Goal: Task Accomplishment & Management: Complete application form

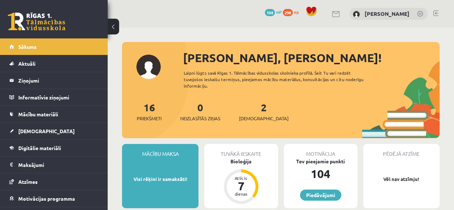
scroll to position [72, 0]
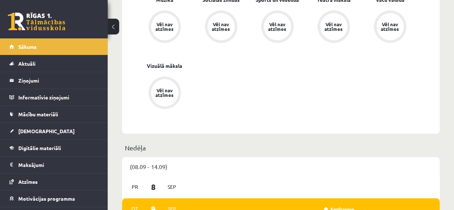
scroll to position [323, 0]
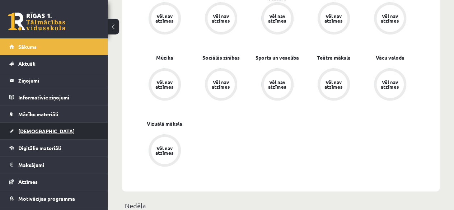
click at [10, 135] on link "[DEMOGRAPHIC_DATA]" at bounding box center [53, 131] width 89 height 17
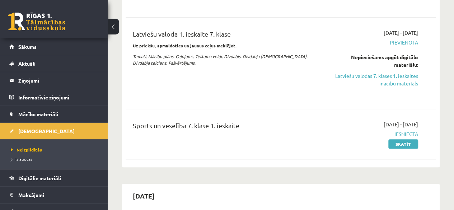
scroll to position [108, 0]
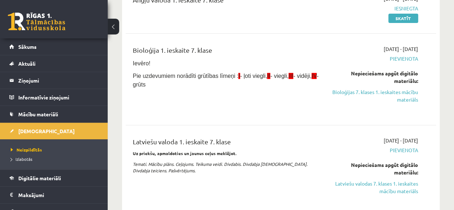
click at [407, 87] on div "Nepieciešams apgūt digitālo materiālu: Bioloģijas 7. klases 1. ieskaites mācību…" at bounding box center [374, 87] width 88 height 34
click at [403, 98] on link "Bioloģijas 7. klases 1. ieskaites mācību materiāls" at bounding box center [374, 95] width 88 height 15
click at [408, 96] on link "Bioloģijas 7. klases 1. ieskaites mācību materiāls" at bounding box center [374, 95] width 88 height 15
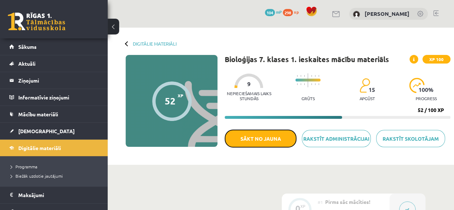
drag, startPoint x: 266, startPoint y: 140, endPoint x: 267, endPoint y: 38, distance: 102.0
click at [268, 141] on button "Sākt no jauna" at bounding box center [261, 139] width 72 height 18
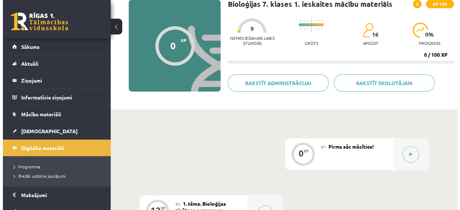
scroll to position [72, 0]
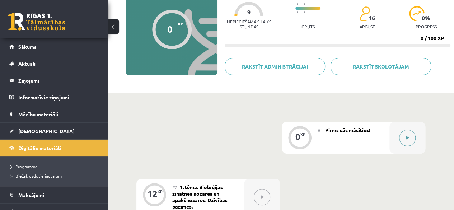
click at [405, 143] on button at bounding box center [407, 138] width 17 height 17
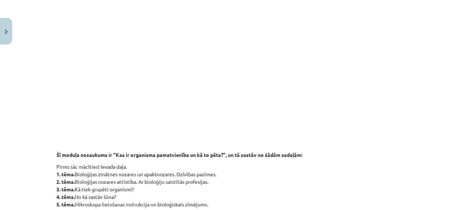
scroll to position [251, 0]
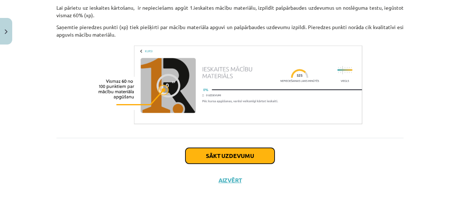
click at [233, 161] on button "Sākt uzdevumu" at bounding box center [229, 156] width 89 height 16
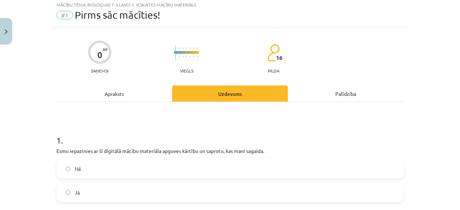
scroll to position [18, 0]
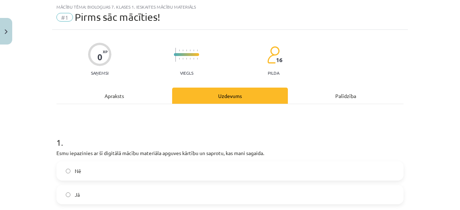
click at [90, 200] on label "Jā" at bounding box center [230, 195] width 346 height 18
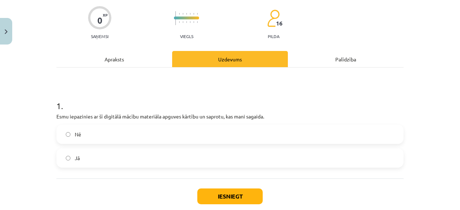
scroll to position [95, 0]
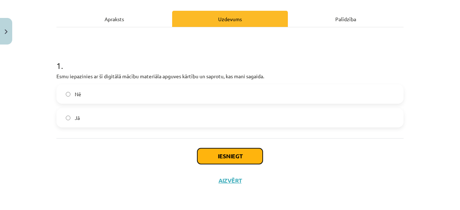
click at [229, 151] on button "Iesniegt" at bounding box center [229, 156] width 65 height 16
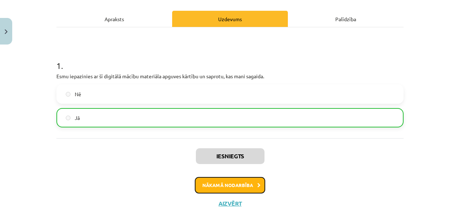
click at [252, 184] on button "Nākamā nodarbība" at bounding box center [230, 185] width 70 height 17
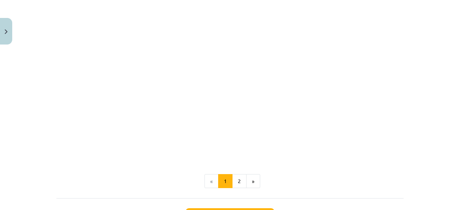
scroll to position [589, 0]
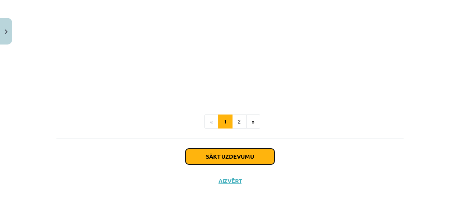
click at [239, 154] on button "Sākt uzdevumu" at bounding box center [229, 157] width 89 height 16
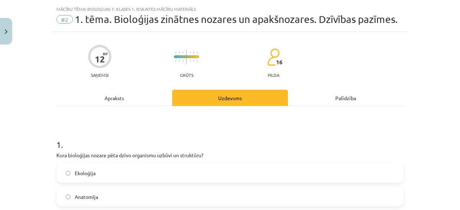
scroll to position [0, 0]
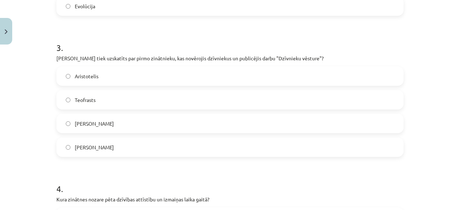
drag, startPoint x: 387, startPoint y: 183, endPoint x: 382, endPoint y: 162, distance: 20.9
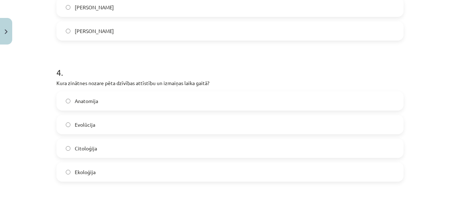
scroll to position [539, 0]
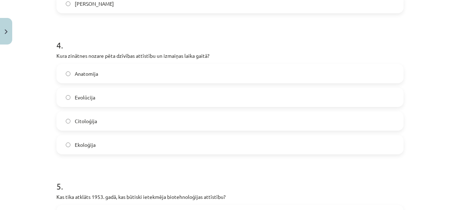
drag, startPoint x: 382, startPoint y: 162, endPoint x: 205, endPoint y: 168, distance: 177.6
click at [193, 171] on h1 "5 ." at bounding box center [229, 180] width 347 height 22
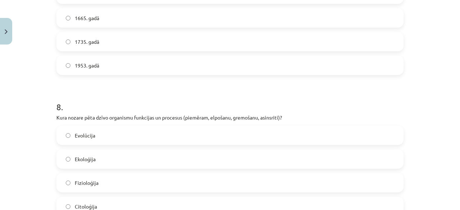
scroll to position [1131, 0]
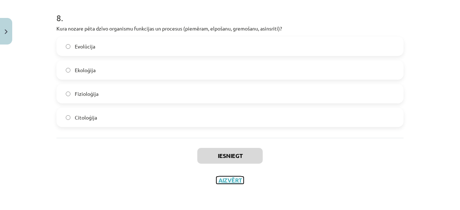
click at [228, 179] on button "Aizvērt" at bounding box center [229, 180] width 27 height 7
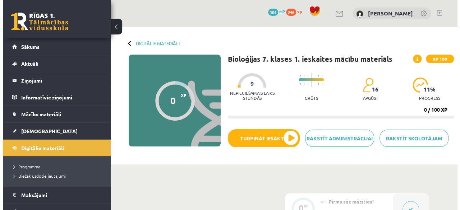
scroll to position [0, 0]
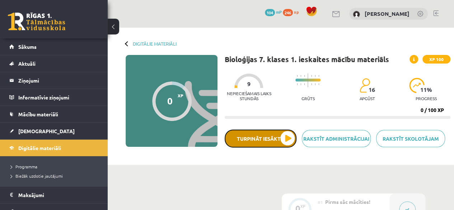
click at [268, 139] on button "Turpināt iesākto" at bounding box center [261, 139] width 72 height 18
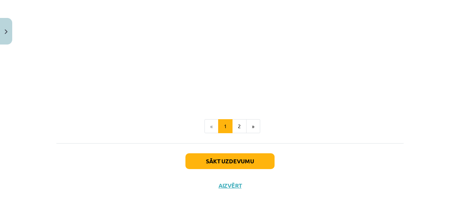
scroll to position [589, 0]
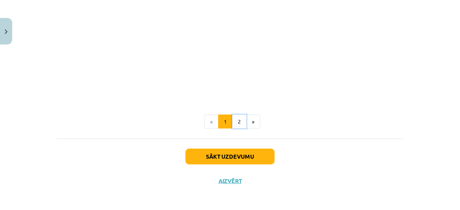
click at [233, 123] on button "2" at bounding box center [239, 122] width 14 height 14
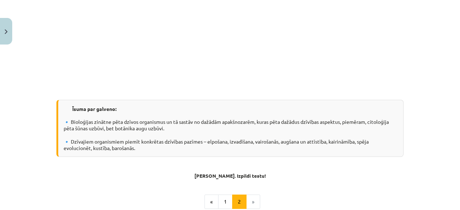
scroll to position [600, 0]
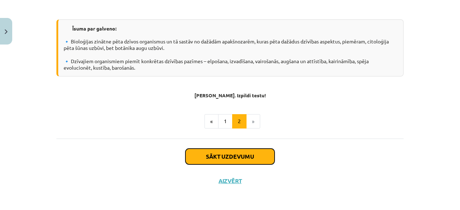
click at [209, 161] on button "Sākt uzdevumu" at bounding box center [229, 157] width 89 height 16
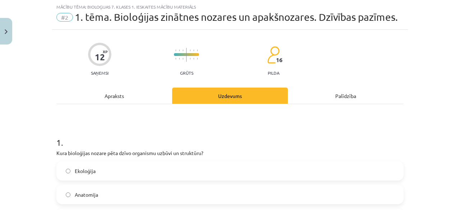
scroll to position [18, 0]
click at [115, 172] on label "Ekoloģija" at bounding box center [230, 171] width 346 height 18
click at [93, 195] on span "Anatomija" at bounding box center [86, 195] width 23 height 8
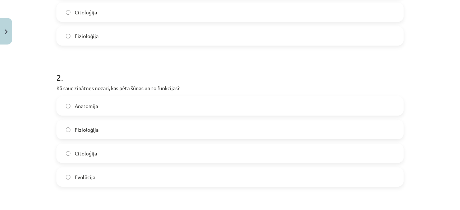
scroll to position [233, 0]
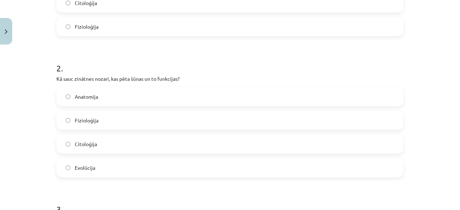
click at [96, 143] on label "Citoloģija" at bounding box center [230, 144] width 346 height 18
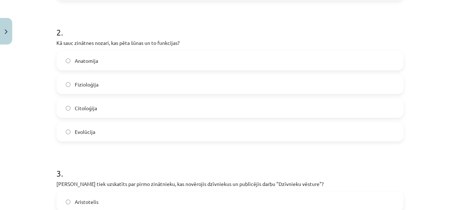
scroll to position [341, 0]
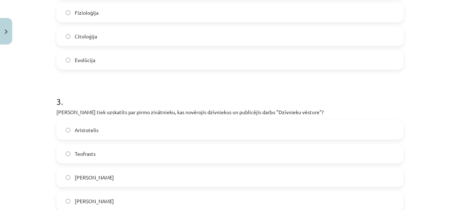
click at [153, 124] on label "Aristotelis" at bounding box center [230, 130] width 346 height 18
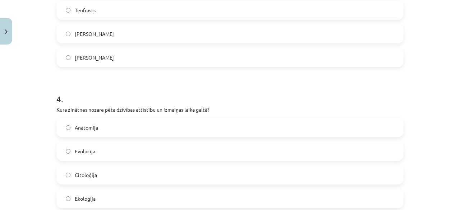
scroll to position [521, 0]
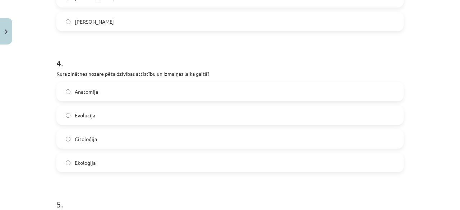
click at [122, 117] on label "Evolūcija" at bounding box center [230, 115] width 346 height 18
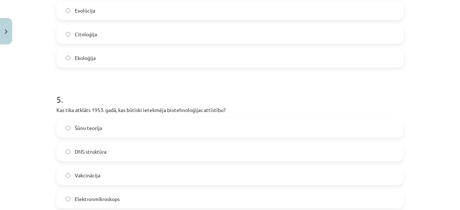
scroll to position [629, 0]
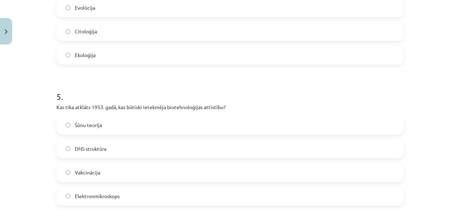
click at [143, 145] on label "DNS struktūra" at bounding box center [230, 149] width 346 height 18
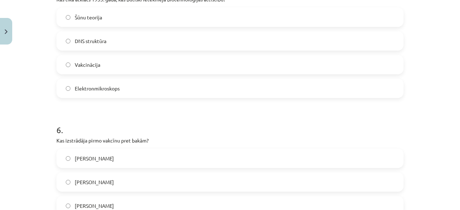
scroll to position [772, 0]
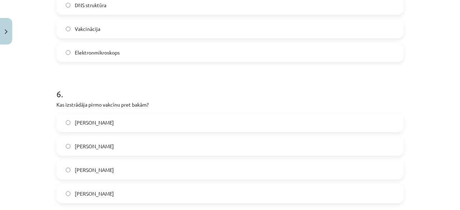
click at [107, 176] on label "Roberts Huks" at bounding box center [230, 170] width 346 height 18
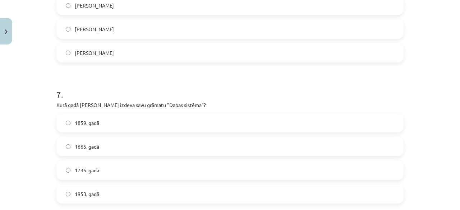
scroll to position [916, 0]
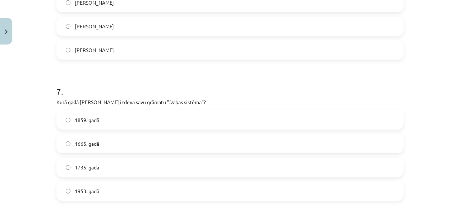
click at [98, 198] on label "1953. gadā" at bounding box center [230, 191] width 346 height 18
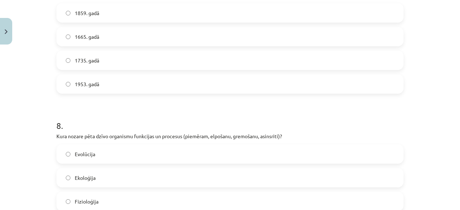
scroll to position [1060, 0]
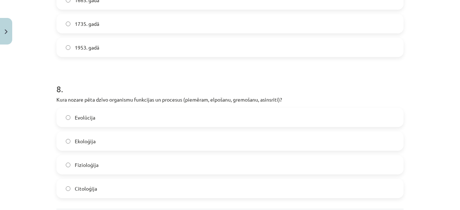
click at [96, 142] on label "Ekoloģija" at bounding box center [230, 141] width 346 height 18
click at [95, 166] on span "Fizioloģija" at bounding box center [87, 165] width 24 height 8
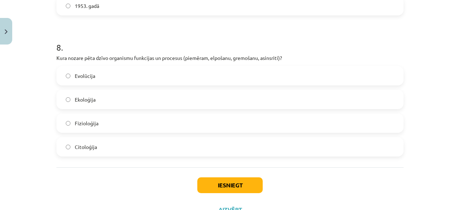
scroll to position [1131, 0]
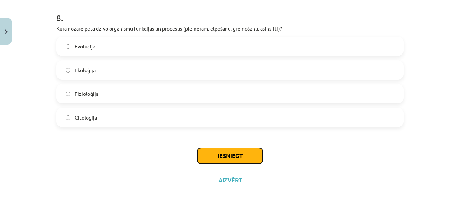
click at [202, 153] on button "Iesniegt" at bounding box center [229, 156] width 65 height 16
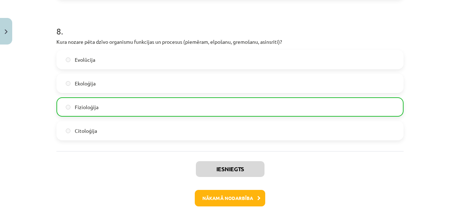
scroll to position [1153, 0]
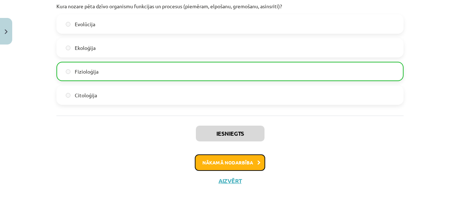
click at [212, 164] on button "Nākamā nodarbība" at bounding box center [230, 162] width 70 height 17
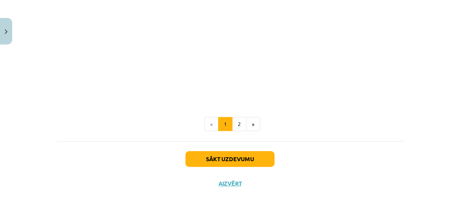
scroll to position [324, 0]
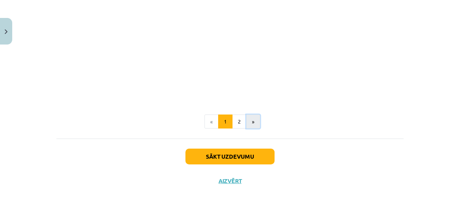
click at [253, 115] on button "»" at bounding box center [253, 122] width 14 height 14
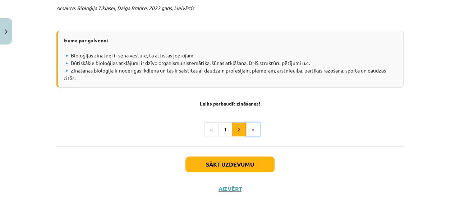
scroll to position [353, 0]
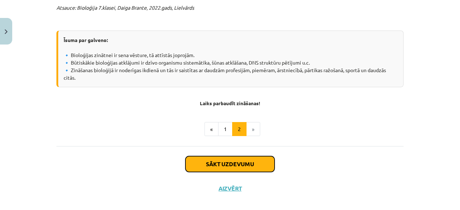
click at [240, 157] on button "Sākt uzdevumu" at bounding box center [229, 164] width 89 height 16
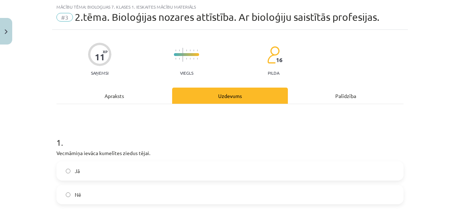
scroll to position [54, 0]
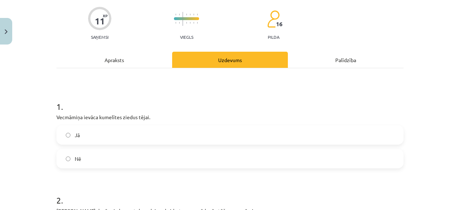
click at [83, 134] on label "Jā" at bounding box center [230, 135] width 346 height 18
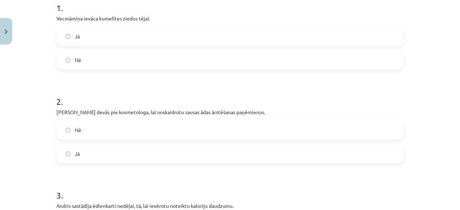
scroll to position [162, 0]
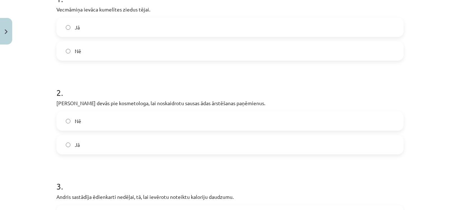
click at [159, 129] on label "Nē" at bounding box center [230, 121] width 346 height 18
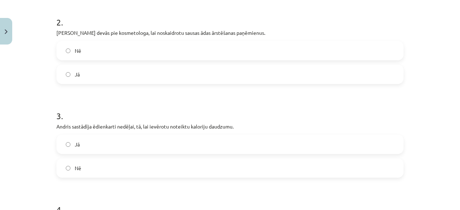
scroll to position [269, 0]
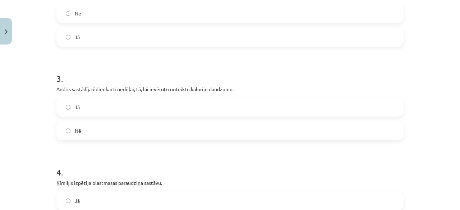
click at [227, 138] on label "Nē" at bounding box center [230, 131] width 346 height 18
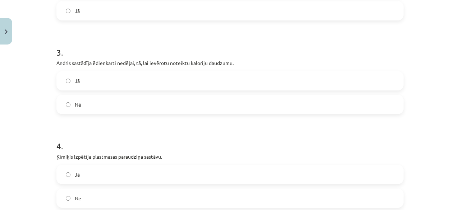
scroll to position [305, 0]
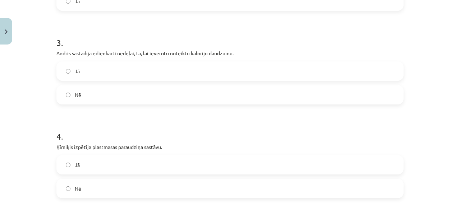
click at [215, 81] on div "Jā Nē" at bounding box center [229, 82] width 347 height 43
click at [219, 73] on label "Jā" at bounding box center [230, 71] width 346 height 18
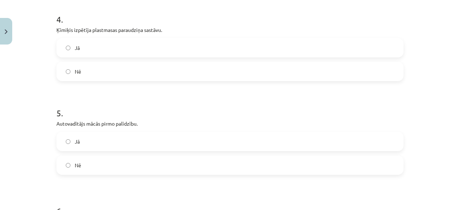
scroll to position [449, 0]
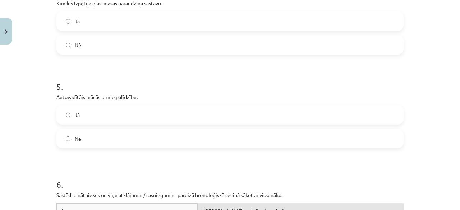
click at [216, 49] on label "Nē" at bounding box center [230, 45] width 346 height 18
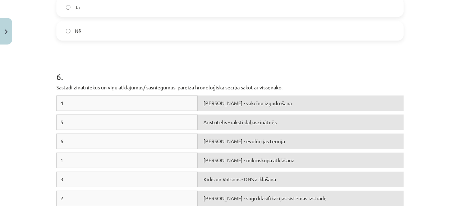
scroll to position [521, 0]
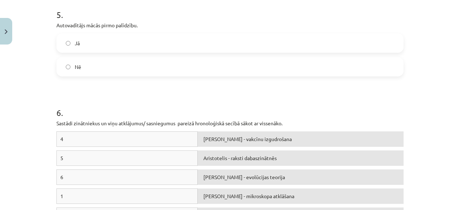
click at [134, 45] on label "Jā" at bounding box center [230, 43] width 346 height 18
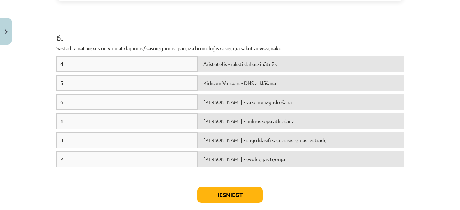
scroll to position [598, 0]
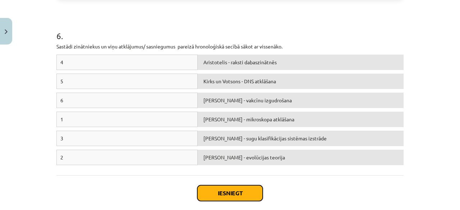
click at [223, 197] on button "Iesniegt" at bounding box center [229, 193] width 65 height 16
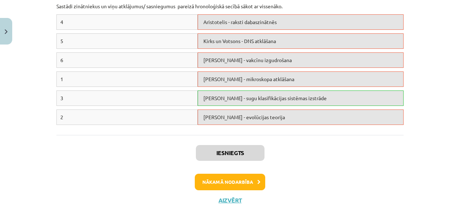
scroll to position [656, 0]
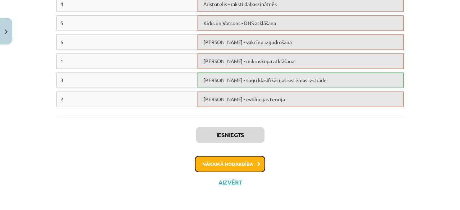
click at [248, 161] on button "Nākamā nodarbība" at bounding box center [230, 164] width 70 height 17
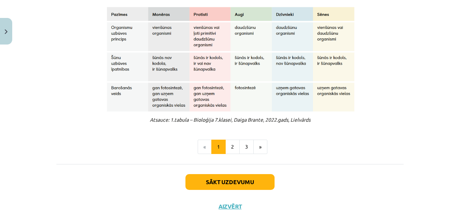
scroll to position [629, 0]
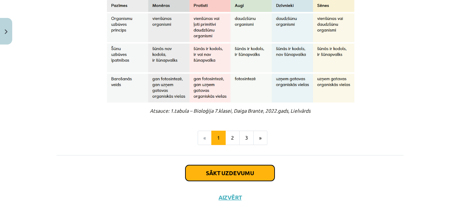
click at [204, 169] on button "Sākt uzdevumu" at bounding box center [229, 173] width 89 height 16
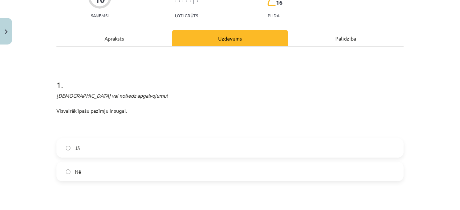
scroll to position [90, 0]
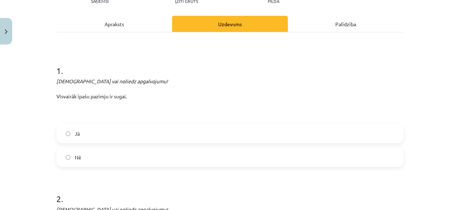
click at [134, 128] on label "Jā" at bounding box center [230, 134] width 346 height 18
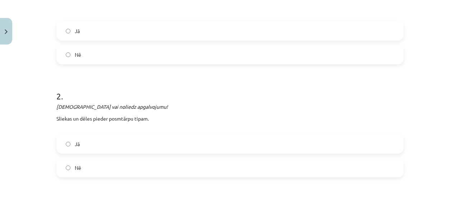
scroll to position [198, 0]
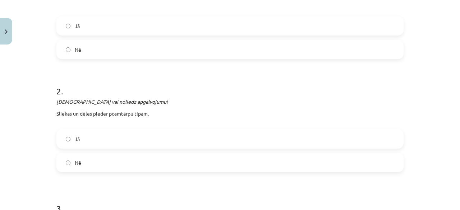
click at [127, 160] on label "Nē" at bounding box center [230, 163] width 346 height 18
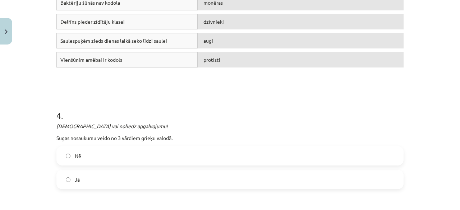
scroll to position [485, 0]
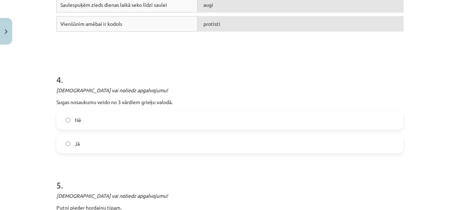
click at [226, 146] on label "Jā" at bounding box center [230, 144] width 346 height 18
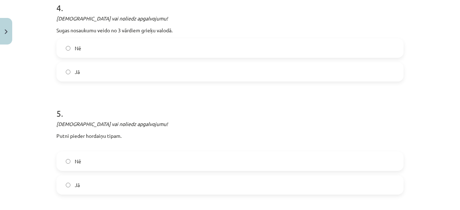
scroll to position [593, 0]
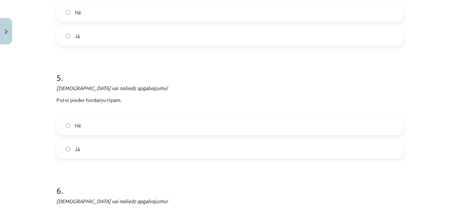
click at [139, 154] on label "Jā" at bounding box center [230, 149] width 346 height 18
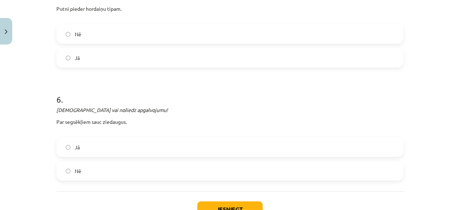
scroll to position [700, 0]
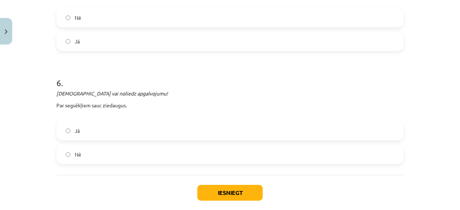
click at [146, 145] on div "Nē" at bounding box center [229, 154] width 347 height 19
click at [193, 160] on label "Nē" at bounding box center [230, 154] width 346 height 18
click at [207, 192] on button "Iesniegt" at bounding box center [229, 193] width 65 height 16
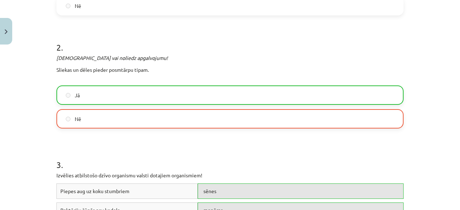
scroll to position [251, 0]
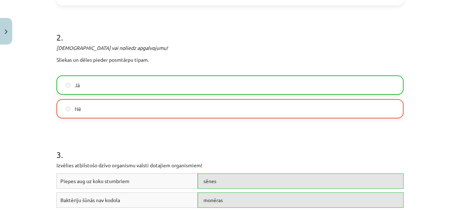
drag, startPoint x: 211, startPoint y: 164, endPoint x: 167, endPoint y: 132, distance: 54.0
click at [167, 132] on div "3 . Izvēlies atbilstošo dzīvo organismu valsti dotajiem organismiem! Piepes aug…" at bounding box center [229, 202] width 347 height 158
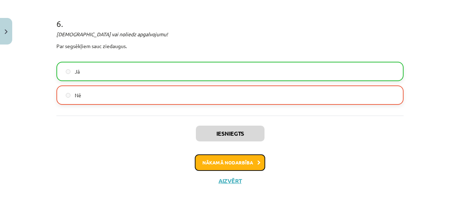
click at [218, 156] on button "Nākamā nodarbība" at bounding box center [230, 162] width 70 height 17
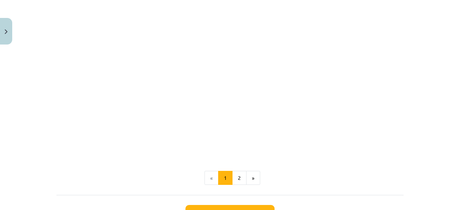
scroll to position [305, 0]
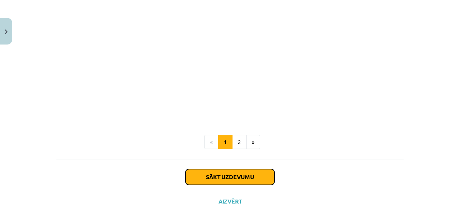
click at [231, 171] on button "Sākt uzdevumu" at bounding box center [229, 177] width 89 height 16
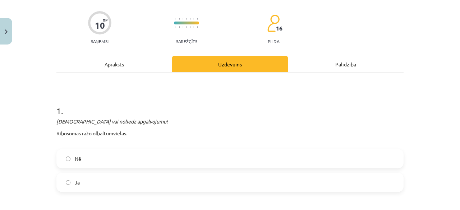
scroll to position [54, 0]
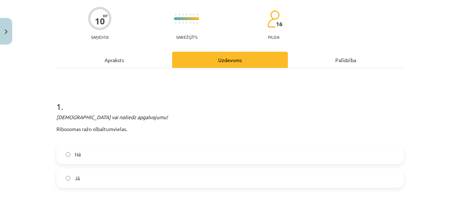
click at [101, 153] on label "Nē" at bounding box center [230, 154] width 346 height 18
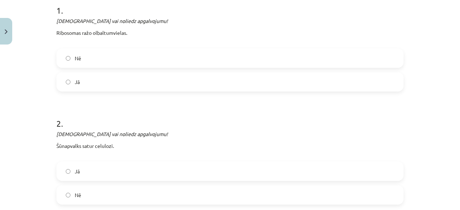
scroll to position [162, 0]
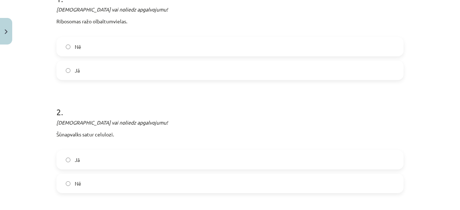
click at [103, 168] on label "Jā" at bounding box center [230, 160] width 346 height 18
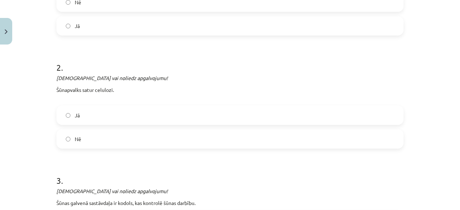
scroll to position [269, 0]
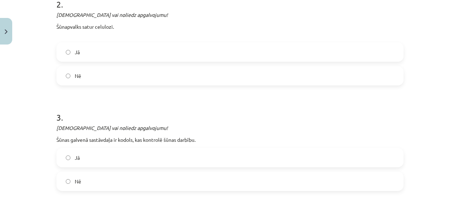
click at [108, 159] on label "Jā" at bounding box center [230, 158] width 346 height 18
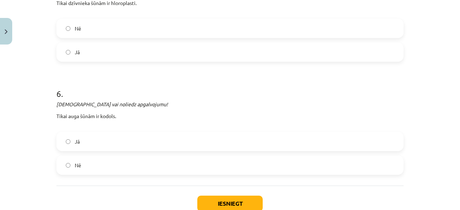
scroll to position [988, 0]
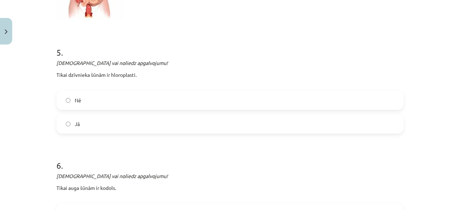
drag, startPoint x: 178, startPoint y: 99, endPoint x: 174, endPoint y: 101, distance: 4.7
click at [174, 101] on label "Nē" at bounding box center [230, 100] width 346 height 18
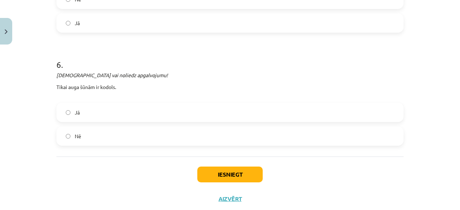
scroll to position [1096, 0]
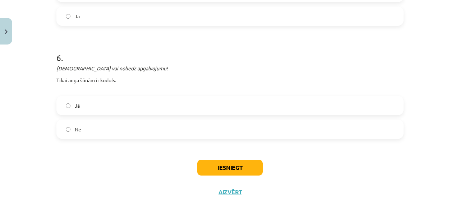
click at [166, 131] on label "Nē" at bounding box center [230, 129] width 346 height 18
click at [200, 160] on button "Iesniegt" at bounding box center [229, 168] width 65 height 16
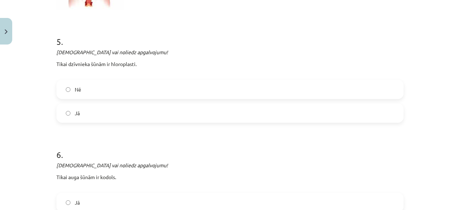
scroll to position [988, 0]
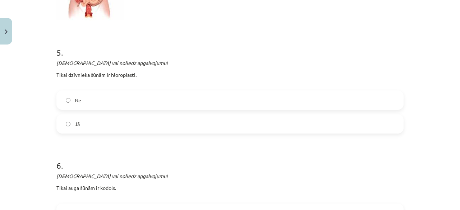
click at [70, 124] on label "Jā" at bounding box center [230, 124] width 346 height 18
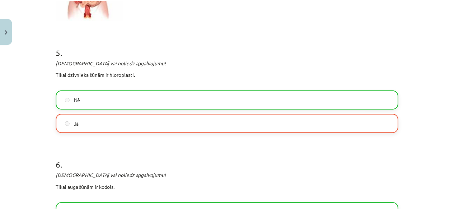
scroll to position [1129, 0]
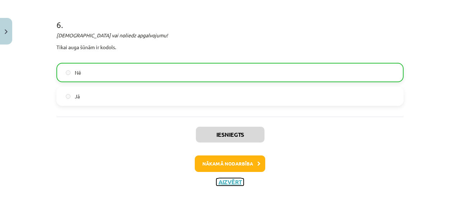
click at [221, 179] on button "Aizvērt" at bounding box center [229, 182] width 27 height 7
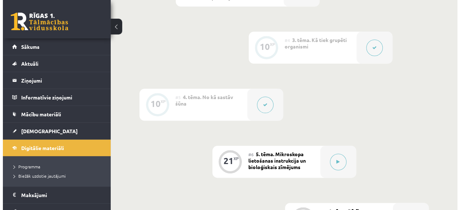
scroll to position [359, 0]
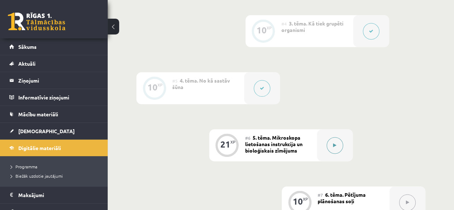
click at [325, 140] on div at bounding box center [335, 145] width 36 height 32
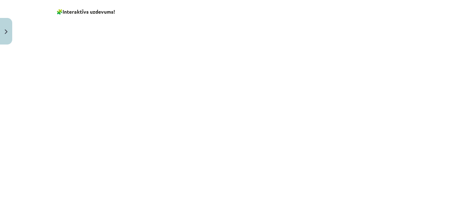
scroll to position [647, 0]
click at [254, 201] on button "»" at bounding box center [260, 200] width 14 height 14
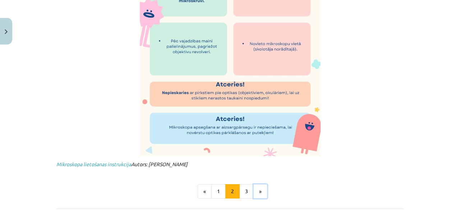
scroll to position [487, 0]
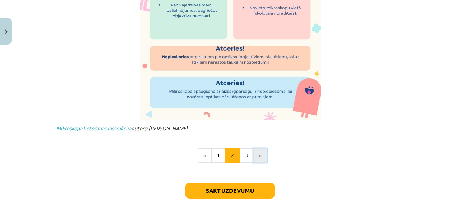
click at [258, 159] on button "»" at bounding box center [260, 155] width 14 height 14
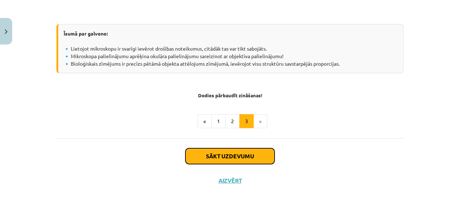
click at [235, 155] on button "Sākt uzdevumu" at bounding box center [229, 156] width 89 height 16
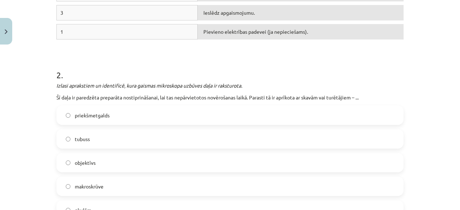
scroll to position [341, 0]
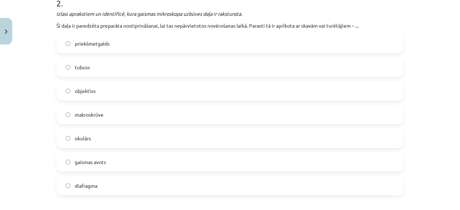
click at [112, 83] on label "objektīvs" at bounding box center [230, 91] width 346 height 18
click at [113, 120] on label "makroskrūve" at bounding box center [230, 115] width 346 height 18
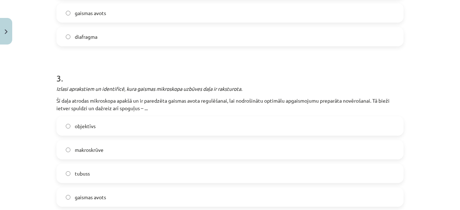
scroll to position [521, 0]
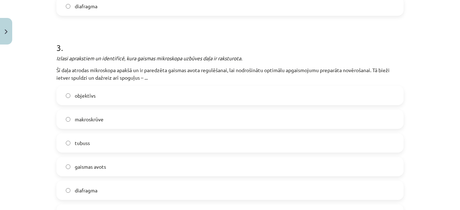
click at [114, 143] on label "tubuss" at bounding box center [230, 143] width 346 height 18
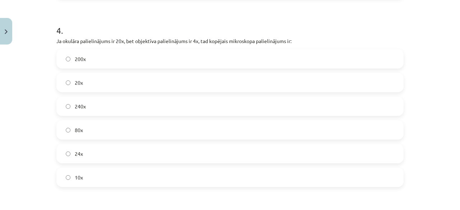
scroll to position [808, 0]
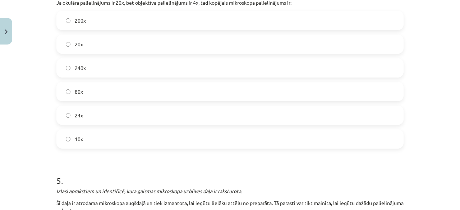
click at [88, 111] on label "24x" at bounding box center [230, 115] width 346 height 18
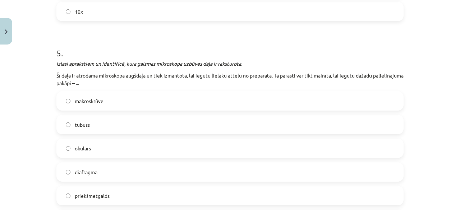
scroll to position [952, 0]
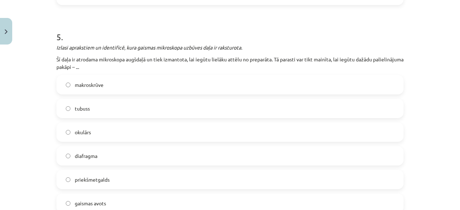
click at [146, 85] on label "makroskrūve" at bounding box center [230, 85] width 346 height 18
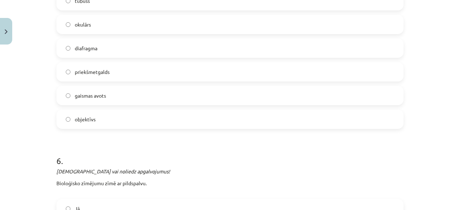
scroll to position [1167, 0]
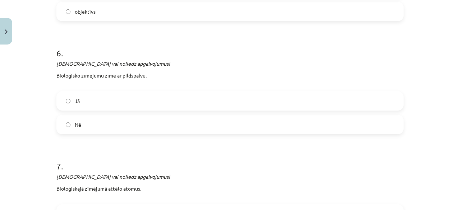
click at [78, 125] on label "Nē" at bounding box center [230, 125] width 346 height 18
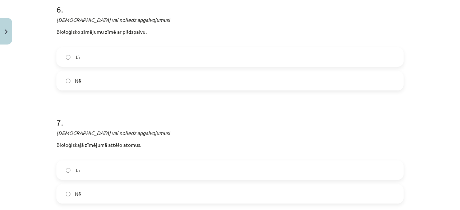
scroll to position [1275, 0]
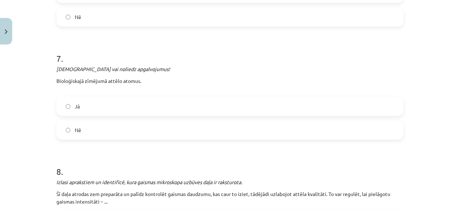
click at [87, 122] on label "Nē" at bounding box center [230, 130] width 346 height 18
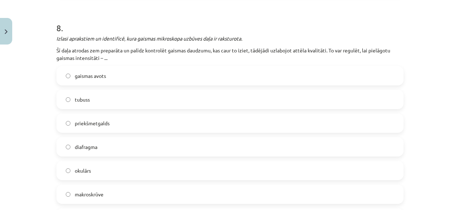
scroll to position [1455, 0]
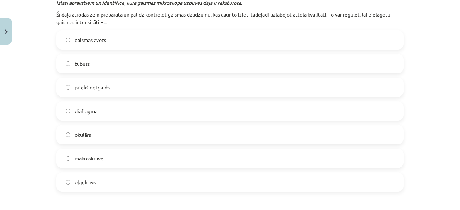
click at [101, 38] on span "gaismas avots" at bounding box center [90, 40] width 31 height 8
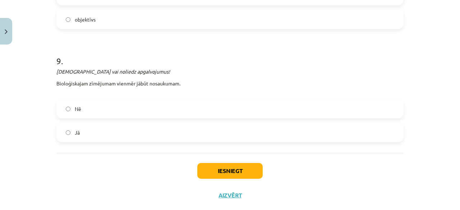
scroll to position [1631, 0]
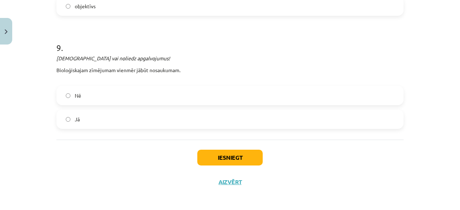
click at [131, 111] on label "Jā" at bounding box center [230, 119] width 346 height 18
click at [209, 156] on button "Iesniegt" at bounding box center [229, 158] width 65 height 16
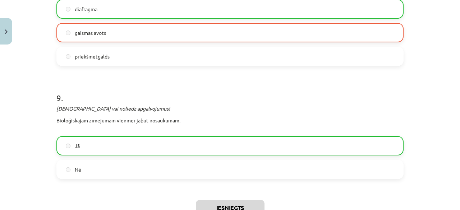
scroll to position [1653, 0]
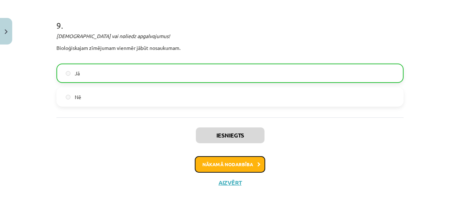
click at [226, 161] on button "Nākamā nodarbība" at bounding box center [230, 164] width 70 height 17
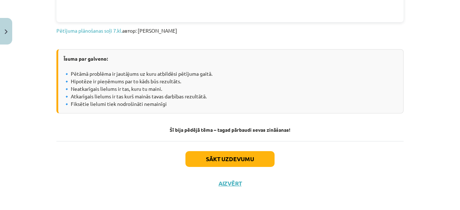
scroll to position [487, 0]
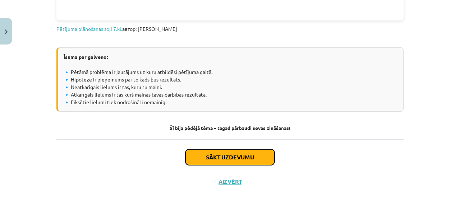
click at [224, 151] on button "Sākt uzdevumu" at bounding box center [229, 157] width 89 height 16
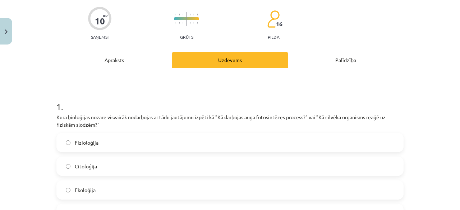
scroll to position [90, 0]
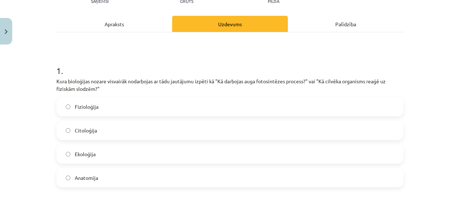
click at [118, 102] on label "Fizioloģija" at bounding box center [230, 107] width 346 height 18
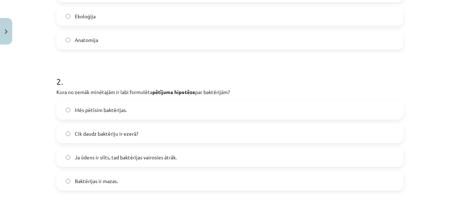
scroll to position [233, 0]
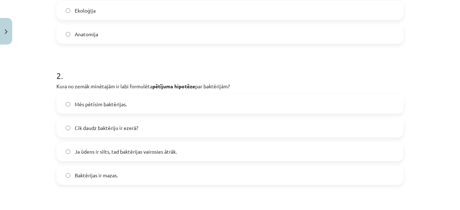
click at [124, 177] on label "Baktērijas ir mazas." at bounding box center [230, 175] width 346 height 18
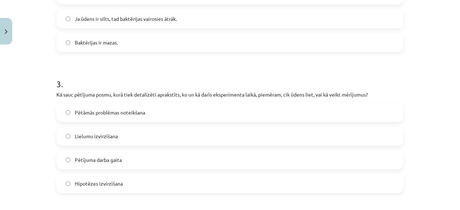
scroll to position [377, 0]
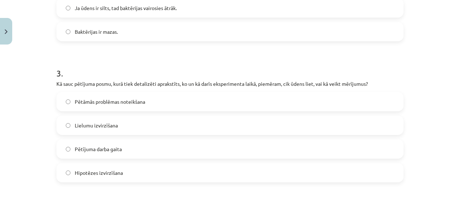
click at [134, 150] on label "Pētījuma darba gaita" at bounding box center [230, 149] width 346 height 18
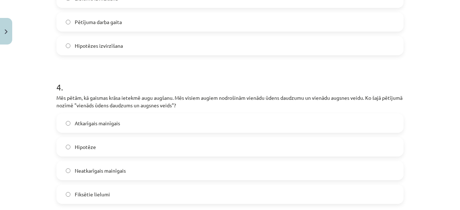
scroll to position [521, 0]
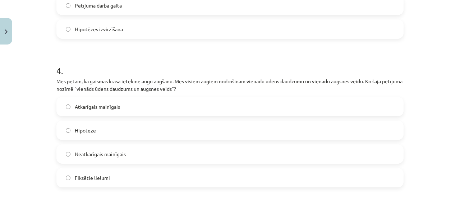
drag, startPoint x: 76, startPoint y: 155, endPoint x: 70, endPoint y: 152, distance: 6.6
click at [71, 153] on label "Neatkarīgais mainīgais" at bounding box center [230, 154] width 346 height 18
click at [127, 112] on label "Atkarīgais mainīgais" at bounding box center [230, 107] width 346 height 18
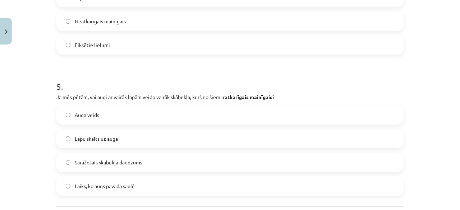
scroll to position [665, 0]
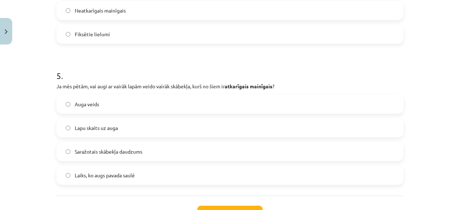
click at [114, 154] on span "Saražotais skābekļa daudzums" at bounding box center [109, 152] width 68 height 8
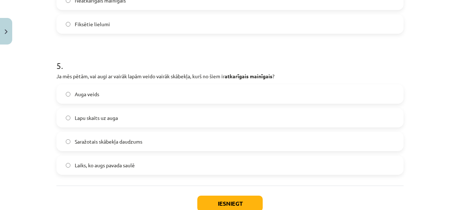
scroll to position [700, 0]
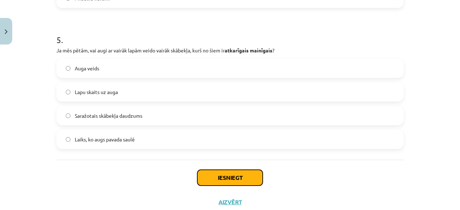
click at [239, 179] on button "Iesniegt" at bounding box center [229, 178] width 65 height 16
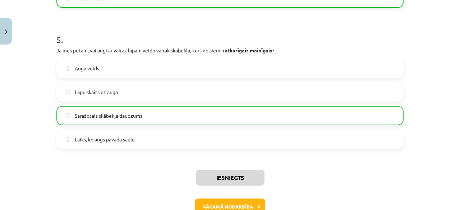
scroll to position [745, 0]
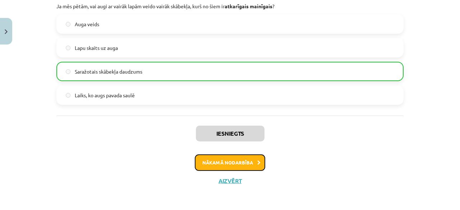
click at [228, 163] on button "Nākamā nodarbība" at bounding box center [230, 162] width 70 height 17
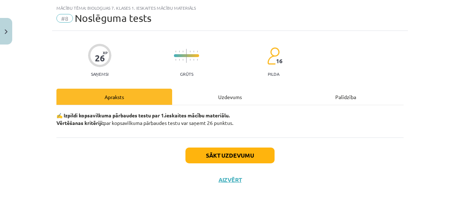
scroll to position [17, 0]
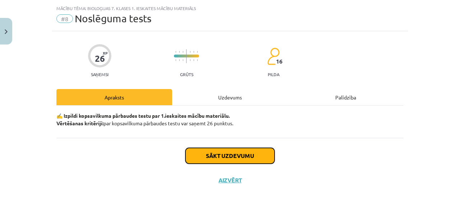
click at [209, 162] on button "Sākt uzdevumu" at bounding box center [229, 156] width 89 height 16
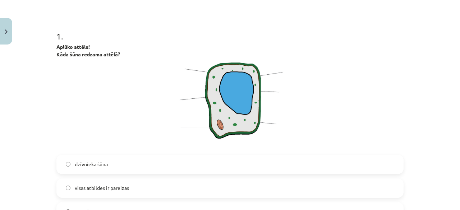
scroll to position [232, 0]
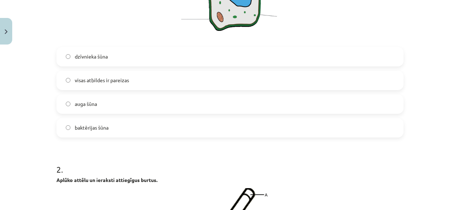
click at [100, 102] on label "auga šūna" at bounding box center [230, 104] width 346 height 18
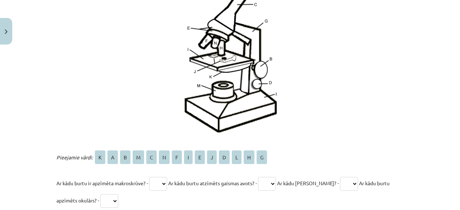
scroll to position [484, 0]
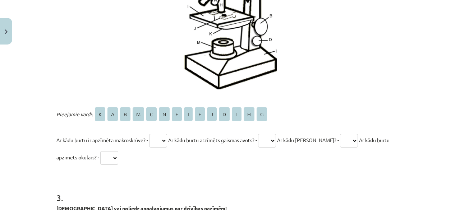
click at [157, 141] on select "* * * * * * * * * * * * * *" at bounding box center [158, 141] width 18 height 14
select select "*"
click at [149, 134] on select "* * * * * * * * * * * * * *" at bounding box center [158, 141] width 18 height 14
click at [276, 141] on select "* * * * * * * * * * * * * *" at bounding box center [267, 141] width 18 height 14
click at [263, 134] on select "* * * * * * * * * * * * * *" at bounding box center [267, 141] width 18 height 14
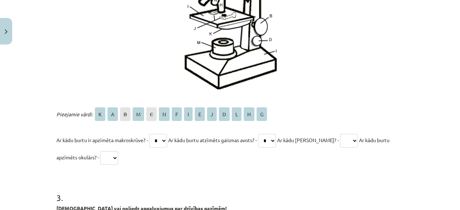
click at [271, 140] on select "* * * * * * * * * * * * * *" at bounding box center [267, 141] width 18 height 14
select select "*"
click at [263, 134] on select "* * * * * * * * * * * * * *" at bounding box center [267, 141] width 18 height 14
click at [344, 142] on select "* * * * * * * * * * * * * *" at bounding box center [349, 141] width 18 height 14
click at [357, 141] on select "* * * * * * * * * * * * * *" at bounding box center [349, 141] width 18 height 14
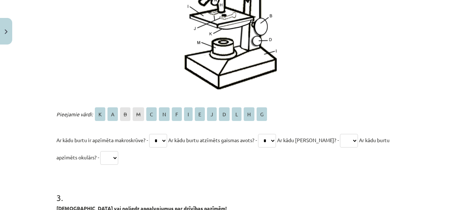
select select "*"
click at [340, 134] on select "* * * * * * * * * * * * * *" at bounding box center [349, 141] width 18 height 14
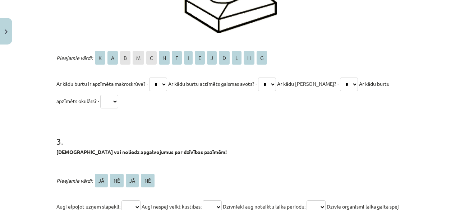
scroll to position [555, 0]
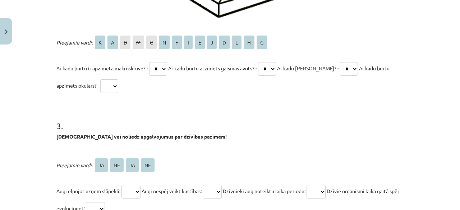
click at [105, 88] on select "* * * * * * * * * * * * * *" at bounding box center [109, 86] width 18 height 14
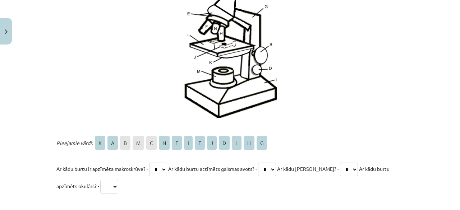
scroll to position [519, 0]
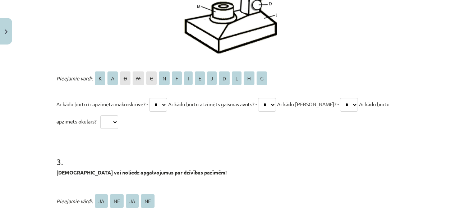
click at [106, 126] on select "* * * * * * * * * * * * * *" at bounding box center [109, 122] width 18 height 14
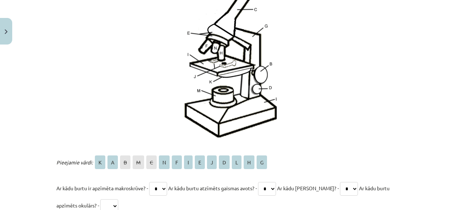
scroll to position [484, 0]
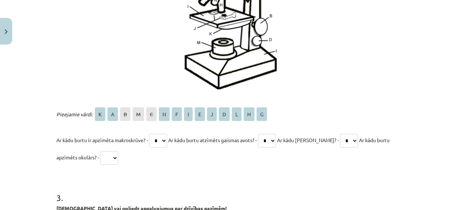
click at [106, 152] on select "* * * * * * * * * * * * * *" at bounding box center [109, 158] width 18 height 14
click at [100, 151] on select "* * * * * * * * * * * * * *" at bounding box center [109, 158] width 18 height 14
click at [105, 147] on p "Ar kādu burtu ir apzīmēta makroskrūve? - * * * * * * * * * * * * * * Ar kādu bu…" at bounding box center [229, 148] width 347 height 34
click at [108, 154] on select "* * * * * * * * * * * * * *" at bounding box center [109, 158] width 18 height 14
select select "*"
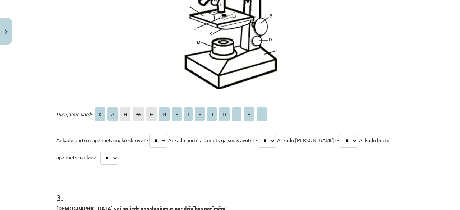
click at [100, 151] on select "* * * * * * * * * * * * * *" at bounding box center [109, 158] width 18 height 14
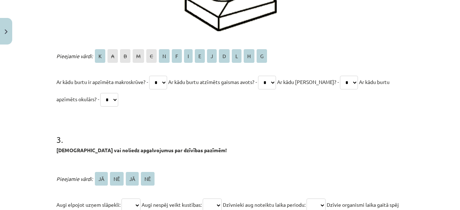
scroll to position [591, 0]
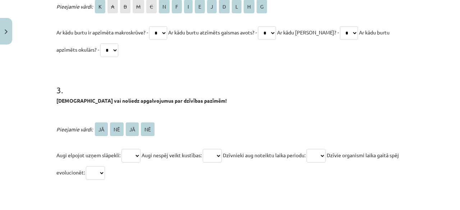
click at [130, 158] on select "** ** ** **" at bounding box center [130, 156] width 19 height 14
select select "**"
click at [121, 149] on select "** ** ** **" at bounding box center [130, 156] width 19 height 14
click at [220, 154] on select "** ** ** **" at bounding box center [212, 156] width 19 height 14
select select "**"
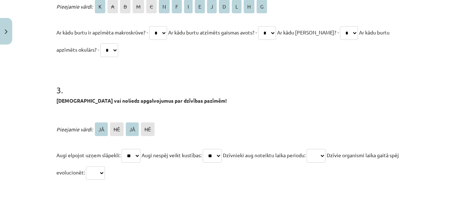
click at [206, 149] on select "** ** ** **" at bounding box center [212, 156] width 19 height 14
click at [325, 158] on select "** ** ** **" at bounding box center [315, 156] width 19 height 14
select select "**"
click at [315, 149] on select "** ** ** **" at bounding box center [315, 156] width 19 height 14
click at [105, 176] on select "** ** ** **" at bounding box center [95, 173] width 19 height 14
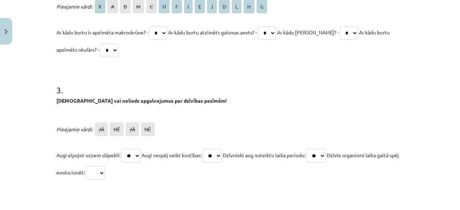
select select "**"
click at [94, 166] on select "** ** ** **" at bounding box center [95, 173] width 19 height 14
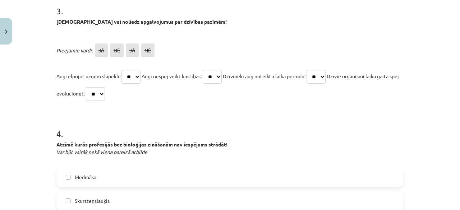
scroll to position [735, 0]
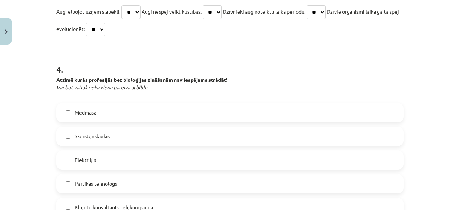
click at [66, 140] on label "Skursteņslauķis" at bounding box center [230, 137] width 346 height 18
click at [86, 113] on span "Medmāsa" at bounding box center [86, 113] width 22 height 8
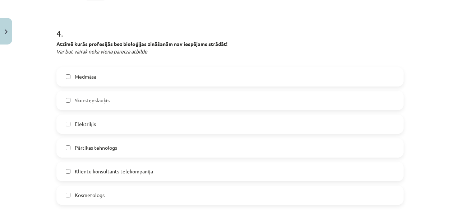
scroll to position [807, 0]
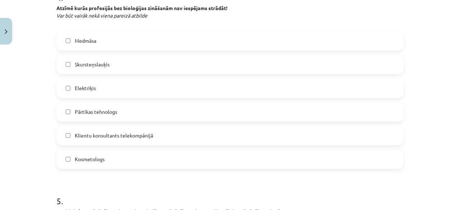
click at [83, 117] on label "Pārtikas tehnologs" at bounding box center [230, 112] width 346 height 18
click at [97, 152] on label "Kosmetologs" at bounding box center [230, 160] width 346 height 18
click at [85, 69] on label "Skursteņslauķis" at bounding box center [230, 65] width 346 height 18
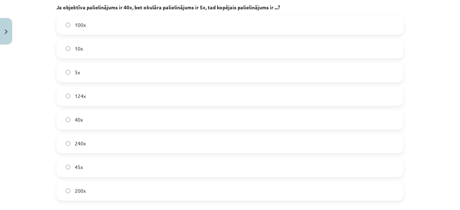
scroll to position [1022, 0]
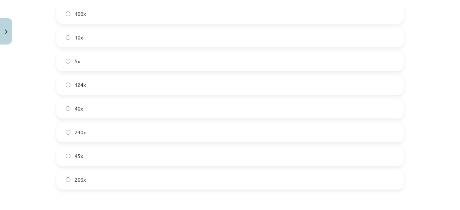
click at [103, 180] on label "200x" at bounding box center [230, 180] width 346 height 18
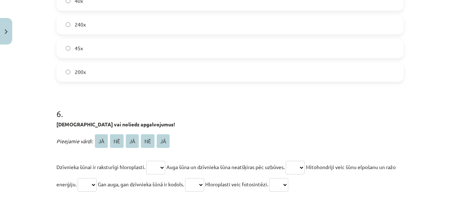
scroll to position [1166, 0]
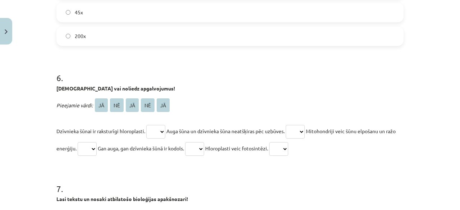
drag, startPoint x: 162, startPoint y: 129, endPoint x: 156, endPoint y: 122, distance: 9.9
click at [162, 129] on select "** ** ** ** **" at bounding box center [155, 132] width 19 height 14
select select "**"
click at [146, 125] on select "** ** ** ** **" at bounding box center [155, 132] width 19 height 14
click at [303, 128] on select "** ** ** ** **" at bounding box center [295, 132] width 19 height 14
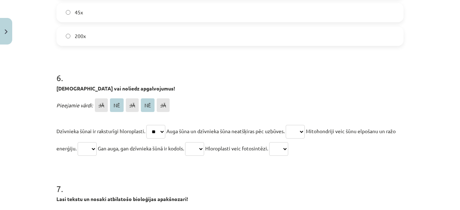
select select "**"
click at [291, 125] on select "** ** ** ** **" at bounding box center [295, 132] width 19 height 14
click at [88, 151] on select "** ** ** ** **" at bounding box center [87, 149] width 19 height 14
select select "**"
click at [87, 142] on select "** ** ** ** **" at bounding box center [87, 149] width 19 height 14
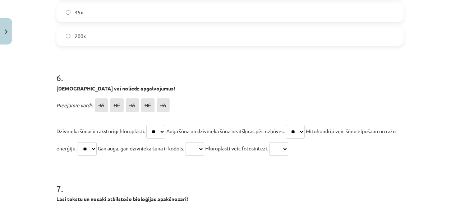
click at [204, 148] on select "** ** ** ** **" at bounding box center [194, 149] width 19 height 14
select select "**"
click at [201, 142] on select "** ** ** ** **" at bounding box center [194, 149] width 19 height 14
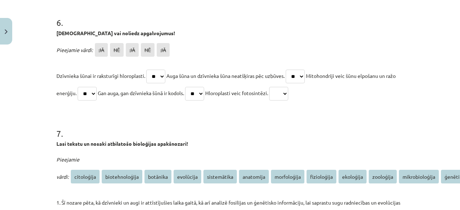
scroll to position [1274, 0]
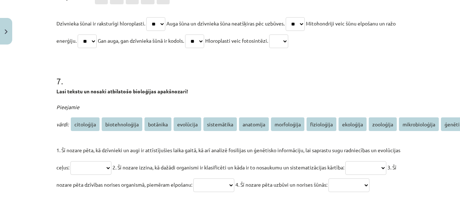
drag, startPoint x: 286, startPoint y: 40, endPoint x: 291, endPoint y: 42, distance: 5.3
click at [268, 40] on span "Hloroplasti veic fotosintēzi." at bounding box center [236, 40] width 63 height 6
click at [288, 42] on select "** ** ** ** **" at bounding box center [278, 41] width 19 height 14
select select "**"
click at [288, 34] on select "** ** ** ** **" at bounding box center [278, 41] width 19 height 14
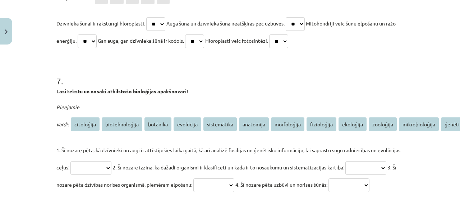
scroll to position [1310, 0]
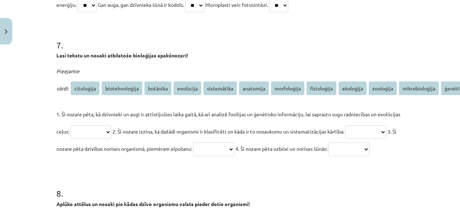
click at [88, 131] on select "**********" at bounding box center [90, 132] width 41 height 14
select select "*********"
click at [70, 125] on select "**********" at bounding box center [90, 132] width 41 height 14
click at [345, 139] on select "**********" at bounding box center [365, 132] width 41 height 14
select select "********"
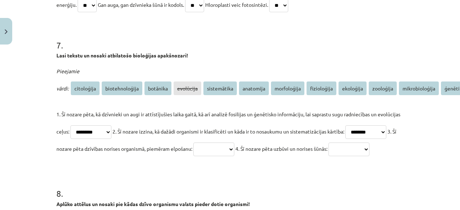
click at [345, 139] on select "**********" at bounding box center [365, 132] width 41 height 14
click at [234, 148] on select "**********" at bounding box center [213, 150] width 41 height 14
select select "**********"
click at [234, 143] on select "**********" at bounding box center [213, 150] width 41 height 14
click at [328, 156] on select "**********" at bounding box center [348, 150] width 41 height 14
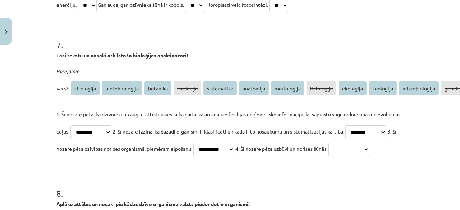
select select "**********"
click at [328, 156] on select "**********" at bounding box center [348, 150] width 41 height 14
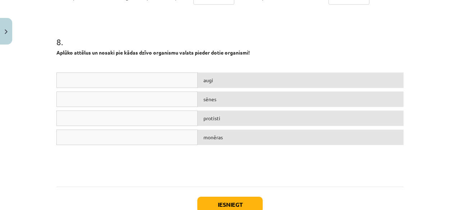
scroll to position [1489, 0]
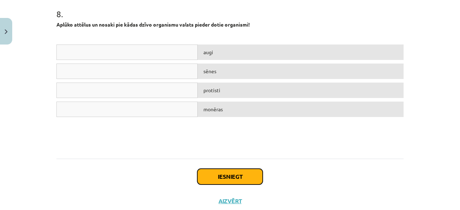
click at [229, 185] on button "Iesniegt" at bounding box center [229, 177] width 65 height 16
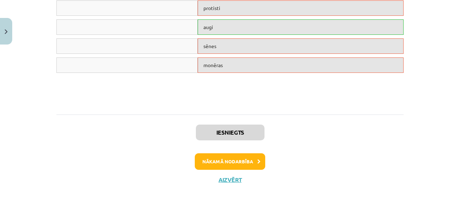
scroll to position [1555, 0]
click at [224, 155] on button "Nākamā nodarbība" at bounding box center [230, 161] width 70 height 17
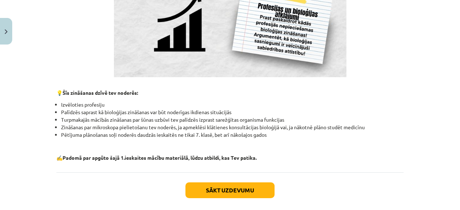
scroll to position [713, 0]
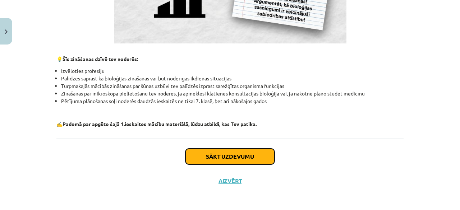
click at [221, 158] on button "Sākt uzdevumu" at bounding box center [229, 157] width 89 height 16
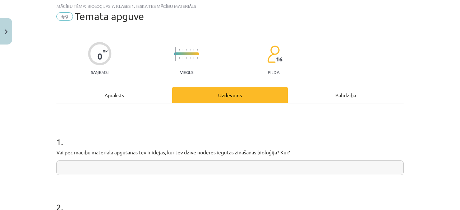
scroll to position [18, 0]
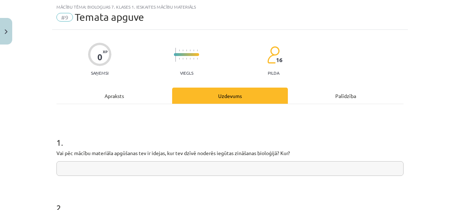
click at [137, 168] on input "text" at bounding box center [229, 168] width 347 height 15
click at [140, 164] on input "**********" at bounding box center [229, 168] width 347 height 15
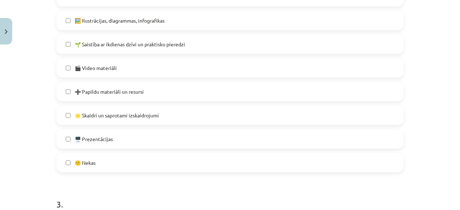
scroll to position [233, 0]
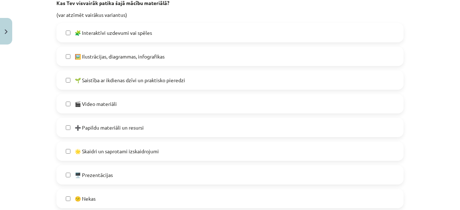
type input "**********"
click at [125, 82] on span "🌱 Saistība ar ikdienas dzīvi un praktisko pieredzi" at bounding box center [130, 81] width 110 height 8
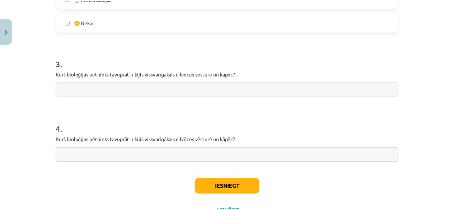
scroll to position [413, 0]
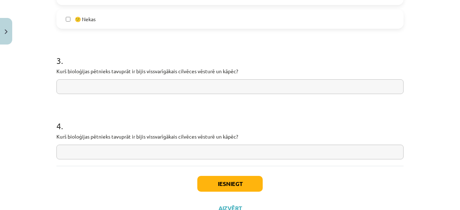
click at [149, 91] on input "text" at bounding box center [229, 86] width 347 height 15
click at [62, 85] on input "******" at bounding box center [229, 86] width 347 height 15
click at [80, 87] on input "******" at bounding box center [229, 86] width 347 height 15
click at [103, 85] on input "**********" at bounding box center [229, 86] width 347 height 15
click at [81, 89] on input "**********" at bounding box center [229, 86] width 347 height 15
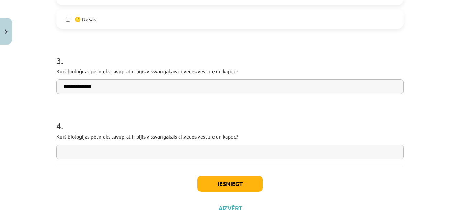
click at [87, 87] on input "**********" at bounding box center [229, 86] width 347 height 15
click at [103, 88] on input "**********" at bounding box center [229, 86] width 347 height 15
type input "**********"
click at [87, 150] on input "text" at bounding box center [229, 152] width 347 height 15
click at [237, 185] on button "Iesniegt" at bounding box center [229, 184] width 65 height 16
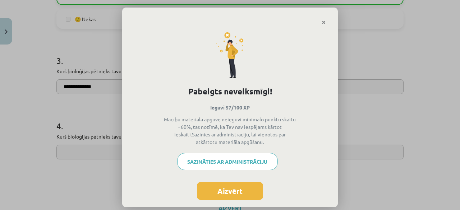
click at [213, 188] on button "Aizvērt" at bounding box center [230, 191] width 66 height 18
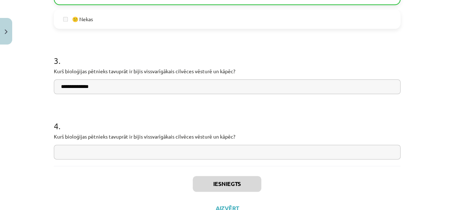
scroll to position [441, 0]
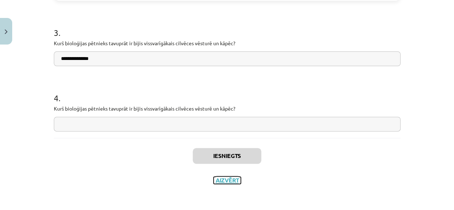
click at [222, 178] on button "Aizvērt" at bounding box center [227, 180] width 27 height 7
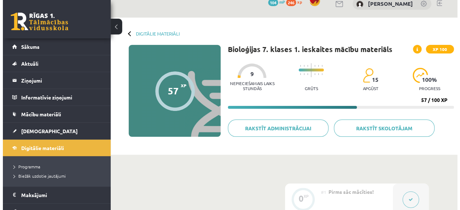
scroll to position [0, 0]
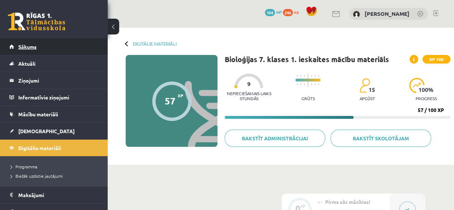
click at [26, 41] on link "Sākums" at bounding box center [53, 46] width 89 height 17
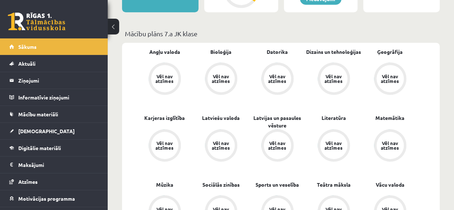
scroll to position [216, 0]
